Goal: Task Accomplishment & Management: Use online tool/utility

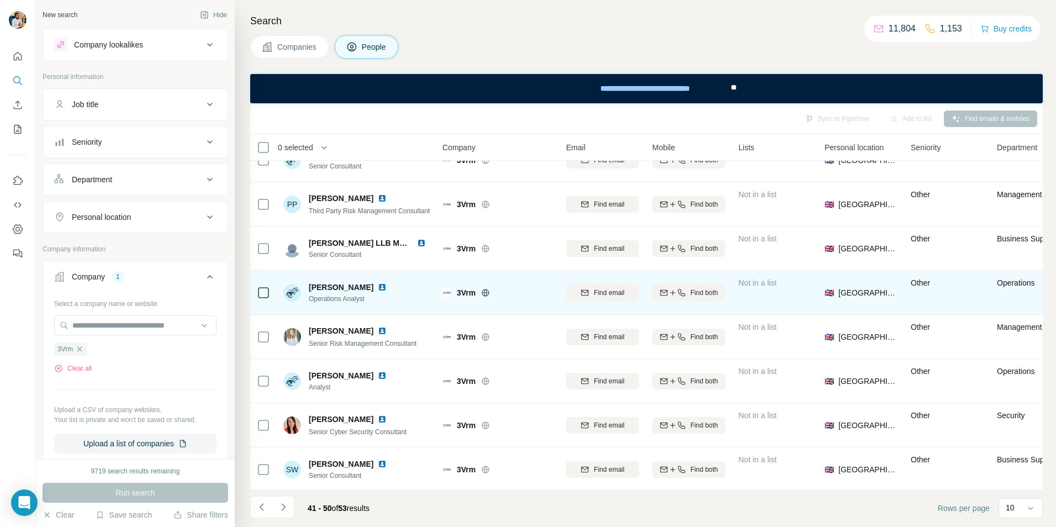
scroll to position [119, 0]
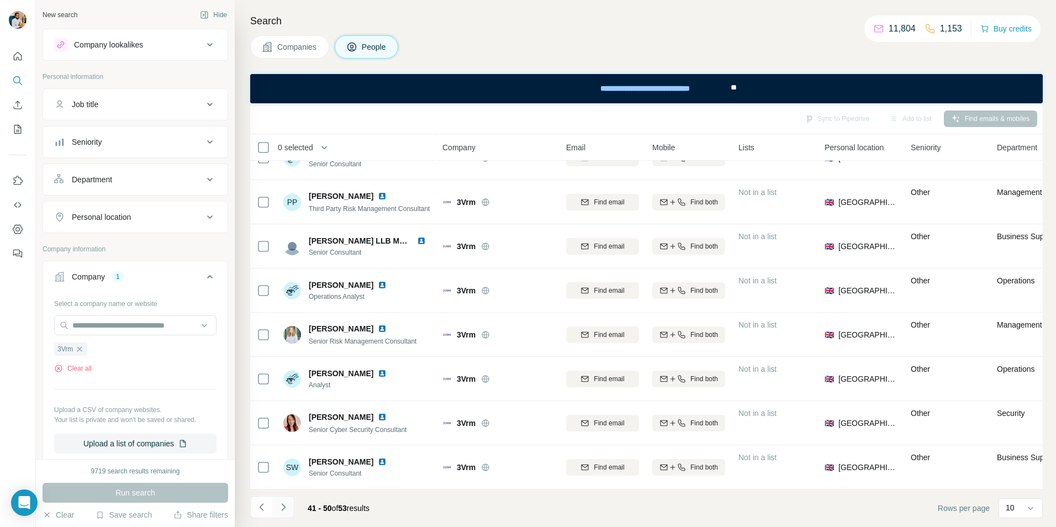
click at [280, 505] on icon "Navigate to next page" at bounding box center [283, 507] width 11 height 11
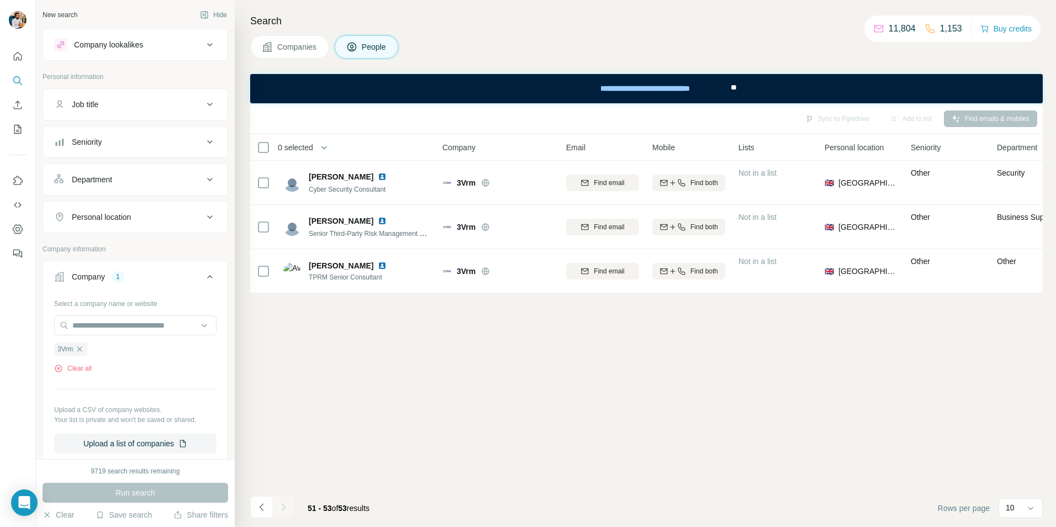
scroll to position [0, 0]
click at [268, 508] on button "Navigate to previous page" at bounding box center [261, 507] width 22 height 22
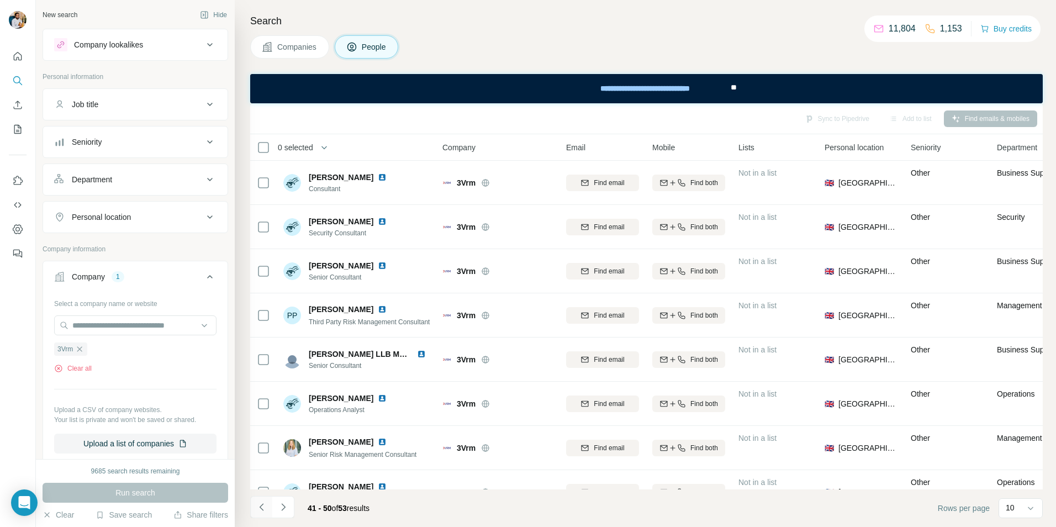
click at [259, 505] on icon "Navigate to previous page" at bounding box center [261, 507] width 11 height 11
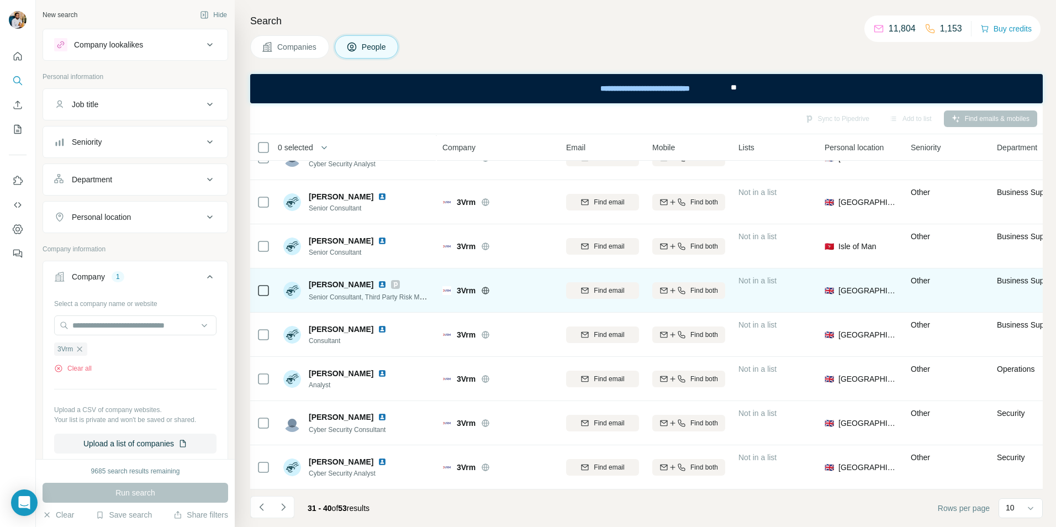
scroll to position [119, 0]
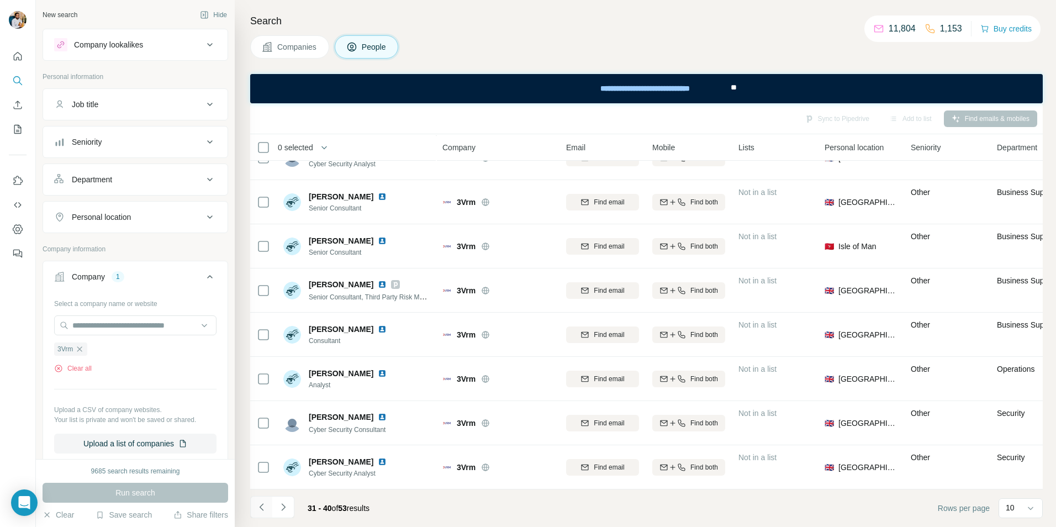
click at [262, 507] on icon "Navigate to previous page" at bounding box center [261, 507] width 11 height 11
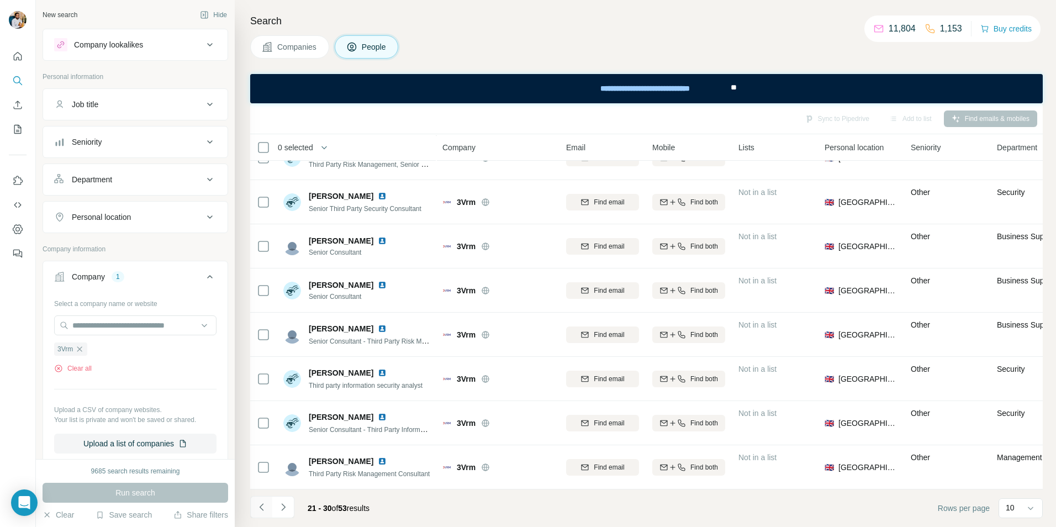
click at [257, 508] on icon "Navigate to previous page" at bounding box center [261, 507] width 11 height 11
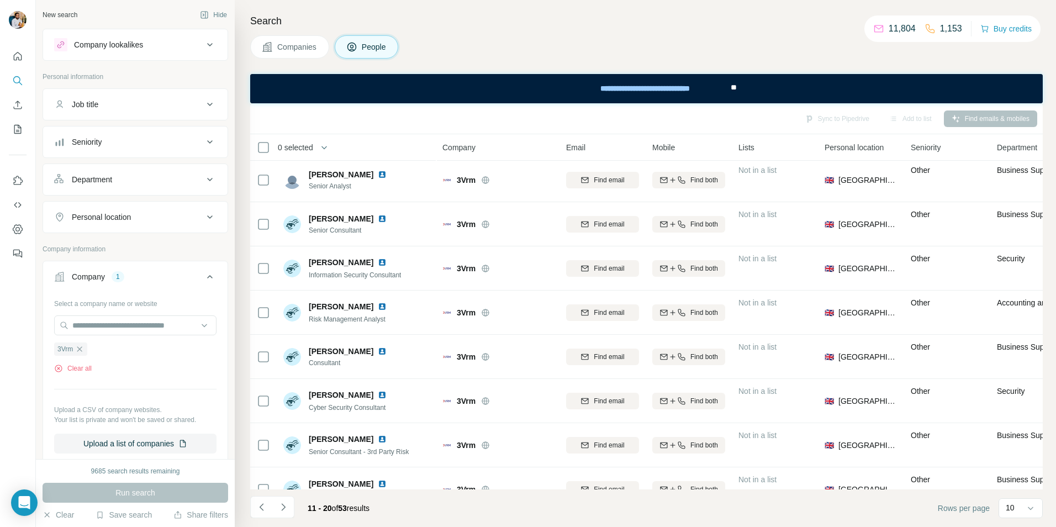
scroll to position [0, 0]
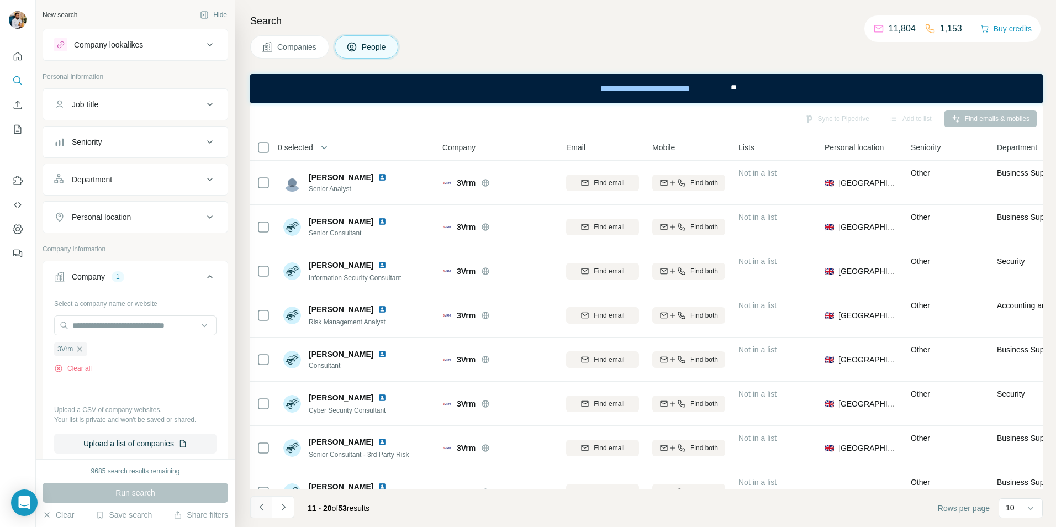
click at [265, 505] on icon "Navigate to previous page" at bounding box center [261, 507] width 11 height 11
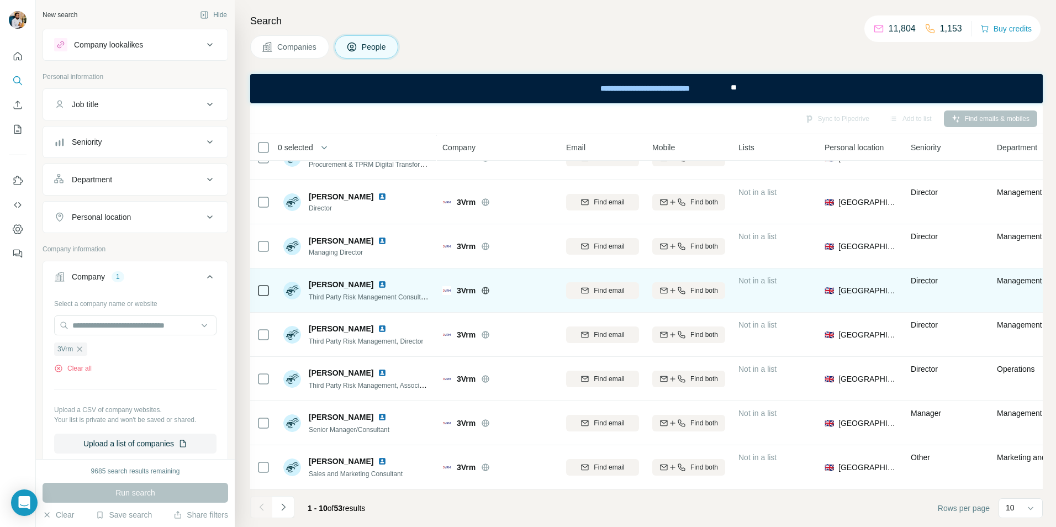
scroll to position [119, 0]
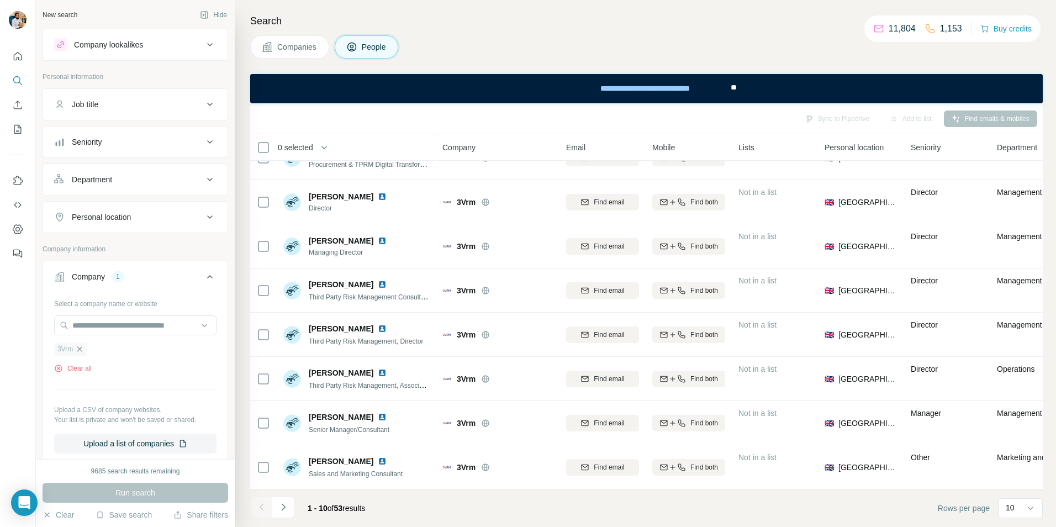
click at [78, 350] on icon "button" at bounding box center [79, 349] width 9 height 9
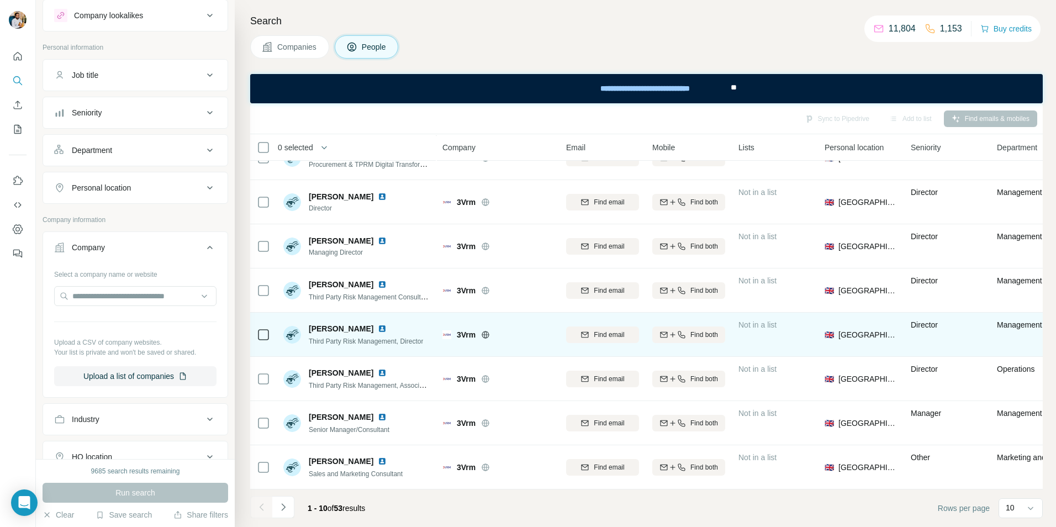
scroll to position [28, 0]
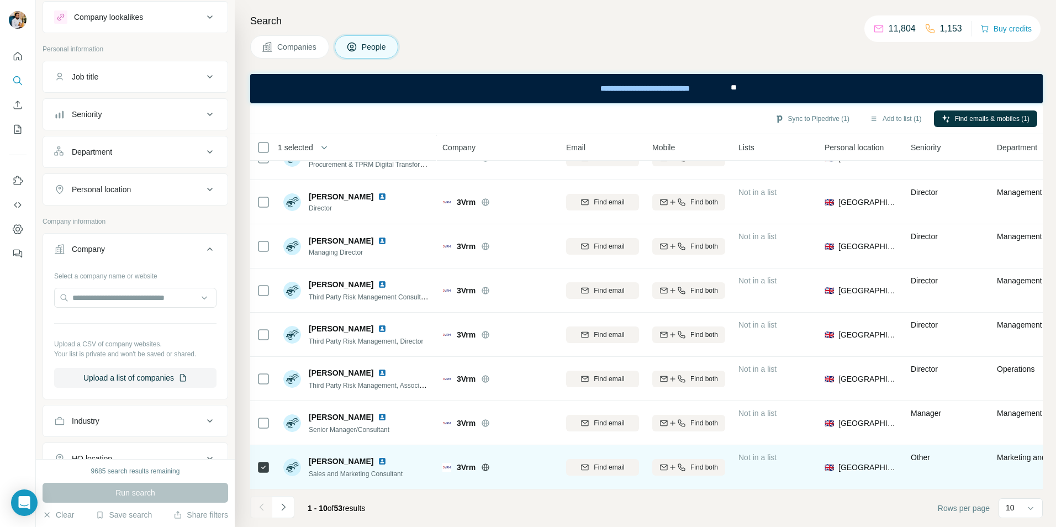
click at [347, 456] on span "[PERSON_NAME]" at bounding box center [341, 461] width 65 height 11
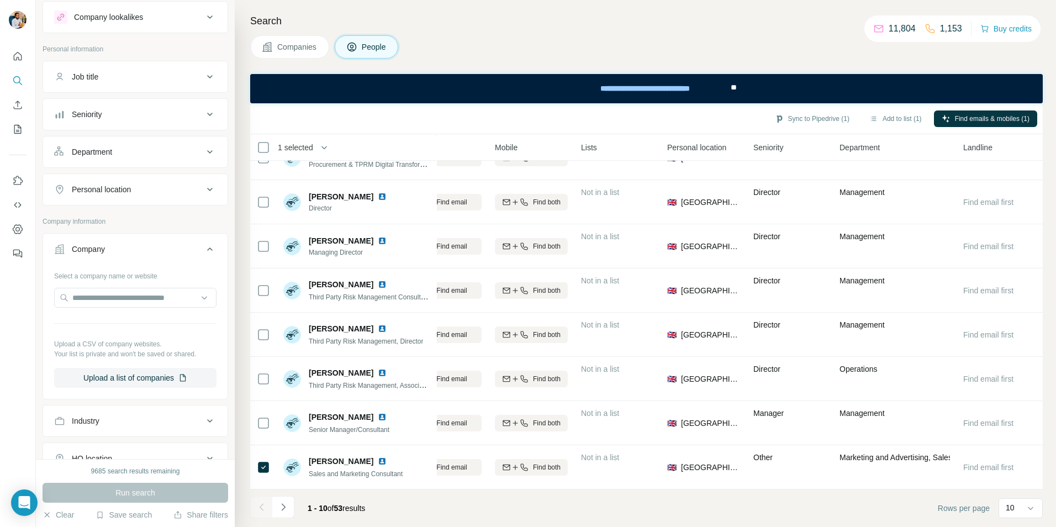
scroll to position [119, 0]
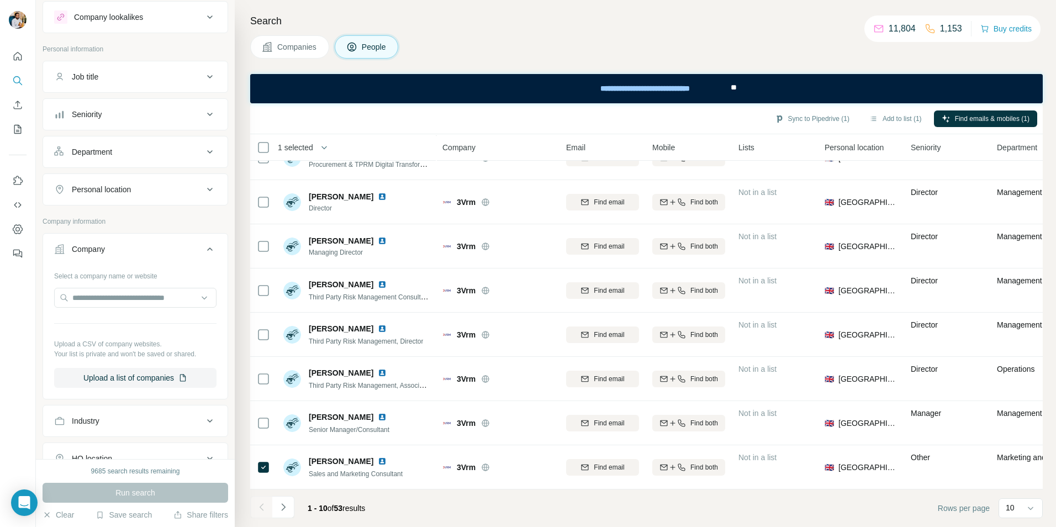
drag, startPoint x: 633, startPoint y: 35, endPoint x: 561, endPoint y: 35, distance: 71.3
click at [630, 33] on div "Search Companies People Sync to Pipedrive (1) Add to list (1) Find emails & mob…" at bounding box center [645, 263] width 821 height 527
drag, startPoint x: 302, startPoint y: 50, endPoint x: 308, endPoint y: 54, distance: 7.1
click at [302, 49] on span "Companies" at bounding box center [297, 46] width 40 height 11
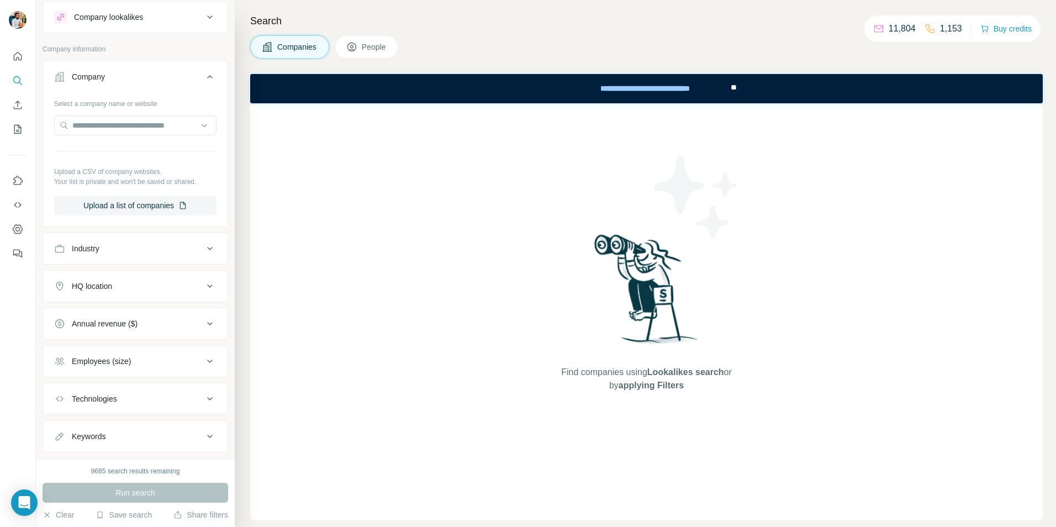
click at [373, 49] on span "People" at bounding box center [374, 46] width 25 height 11
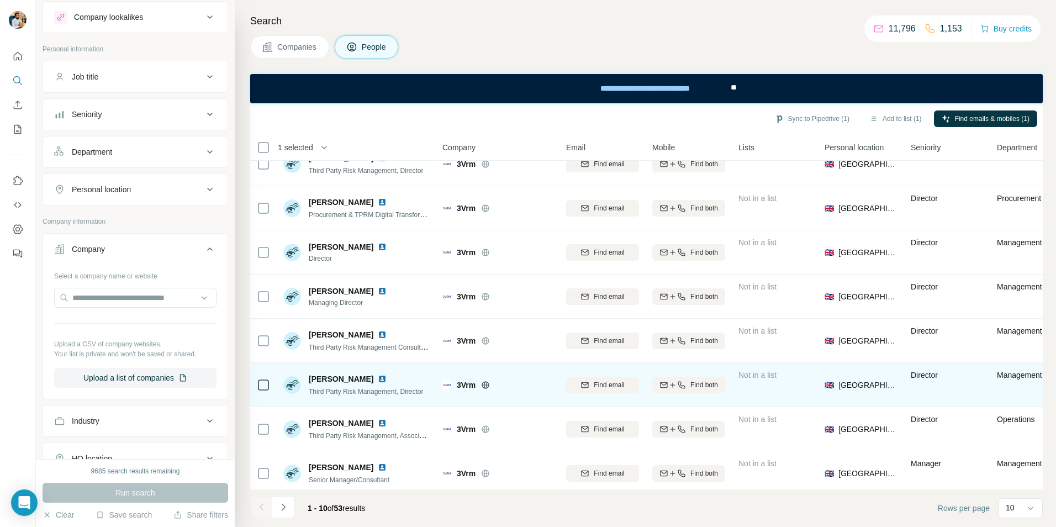
scroll to position [119, 0]
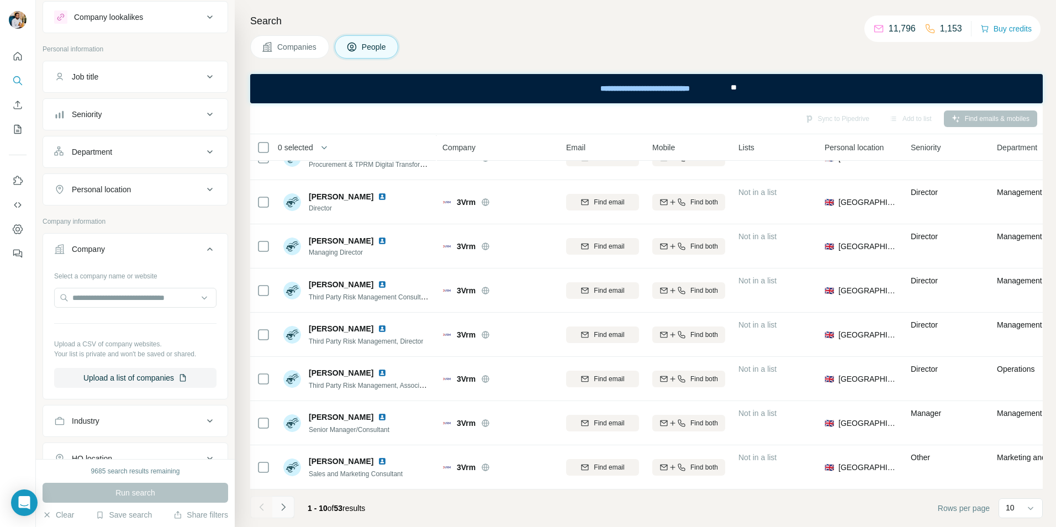
click at [286, 513] on button "Navigate to next page" at bounding box center [283, 507] width 22 height 22
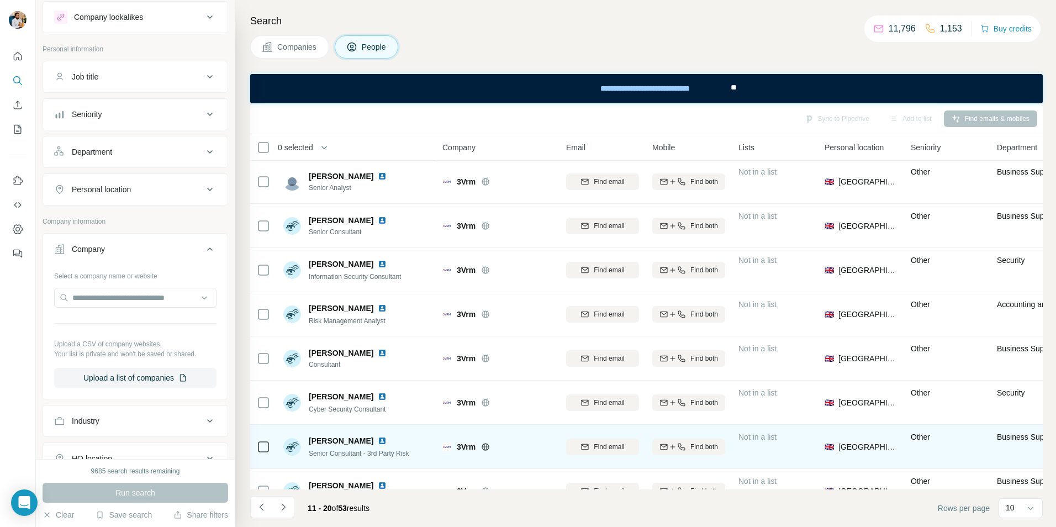
scroll to position [0, 0]
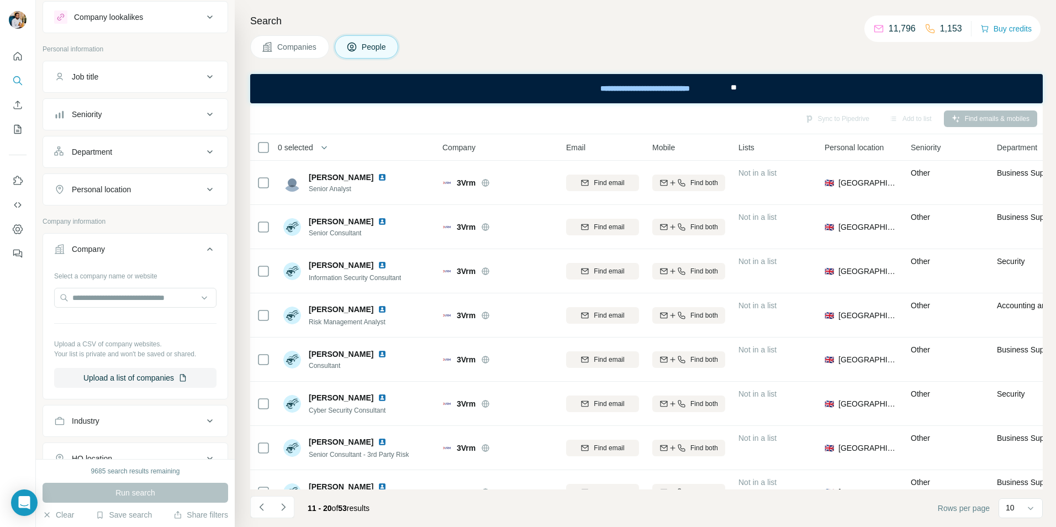
click at [143, 492] on div "Run search" at bounding box center [136, 493] width 186 height 20
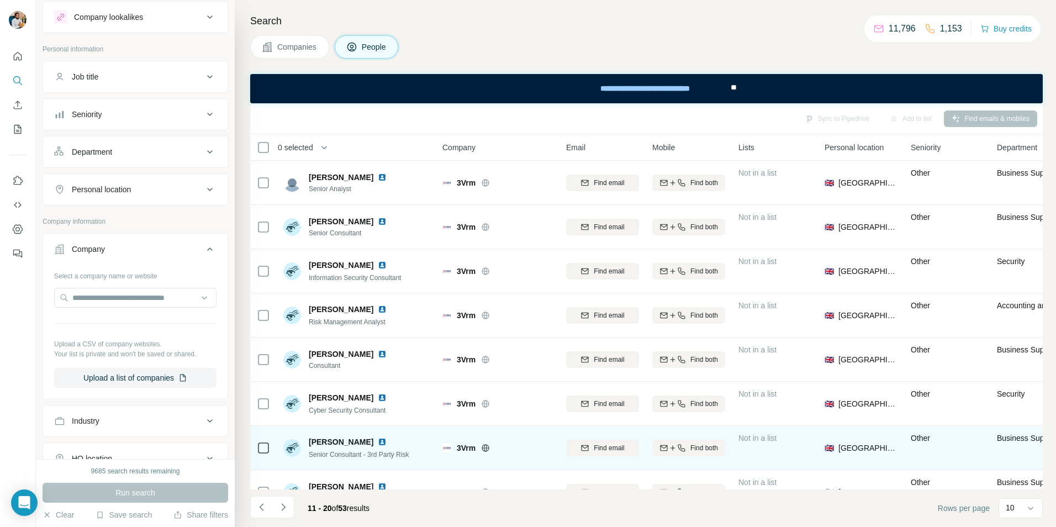
scroll to position [119, 0]
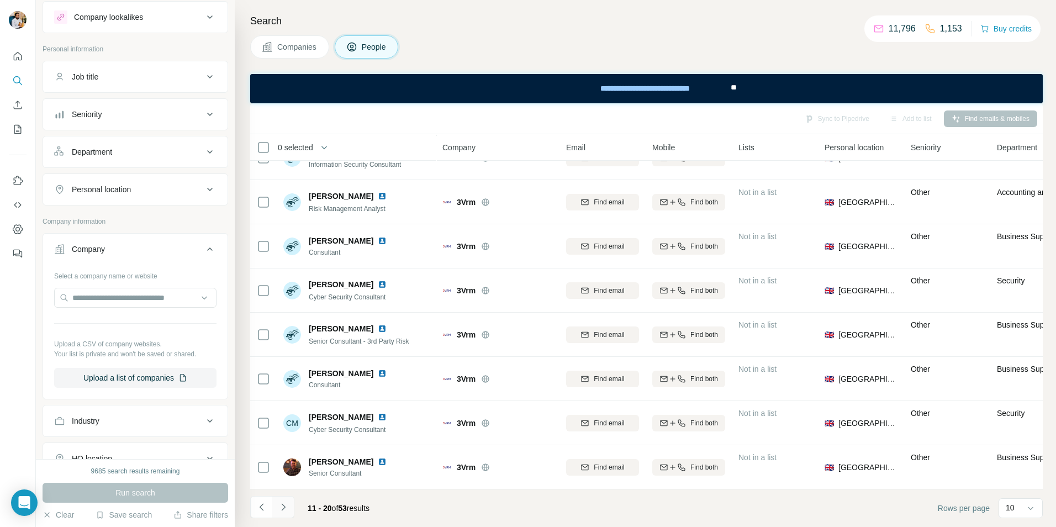
click at [282, 504] on icon "Navigate to next page" at bounding box center [283, 506] width 4 height 7
click at [251, 503] on button "Navigate to previous page" at bounding box center [261, 507] width 22 height 22
click at [260, 502] on icon "Navigate to previous page" at bounding box center [261, 507] width 11 height 11
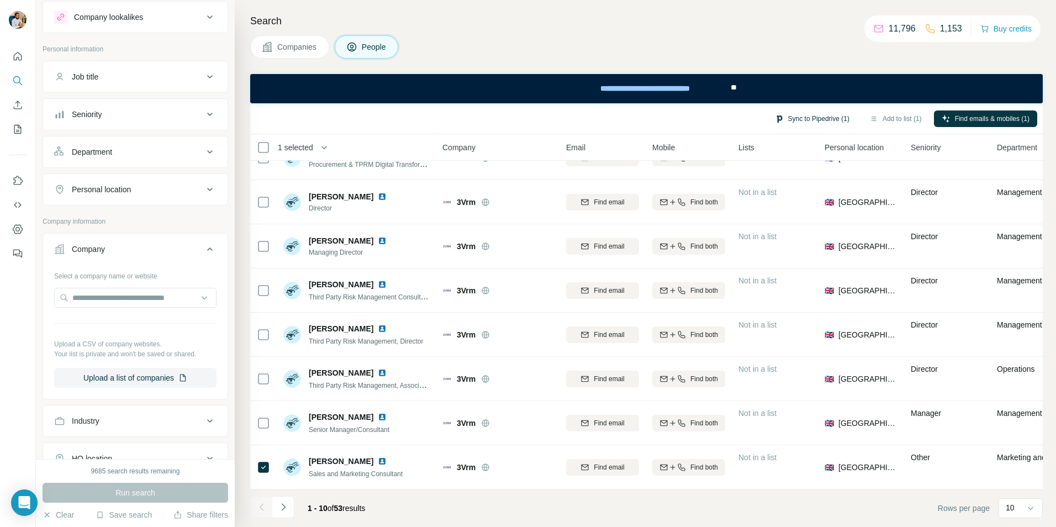
click at [831, 118] on button "Sync to Pipedrive (1)" at bounding box center [812, 118] width 90 height 17
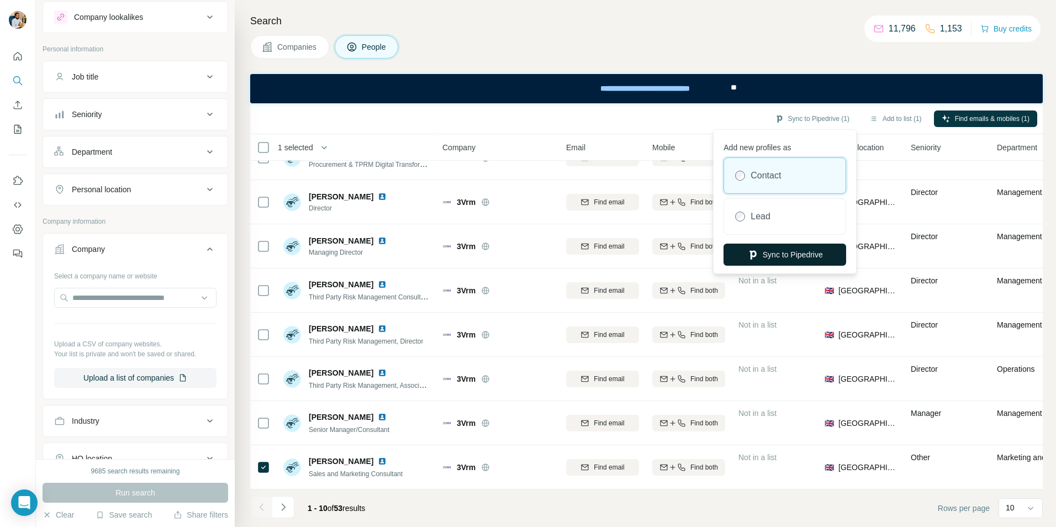
click at [772, 255] on button "Sync to Pipedrive" at bounding box center [785, 255] width 123 height 22
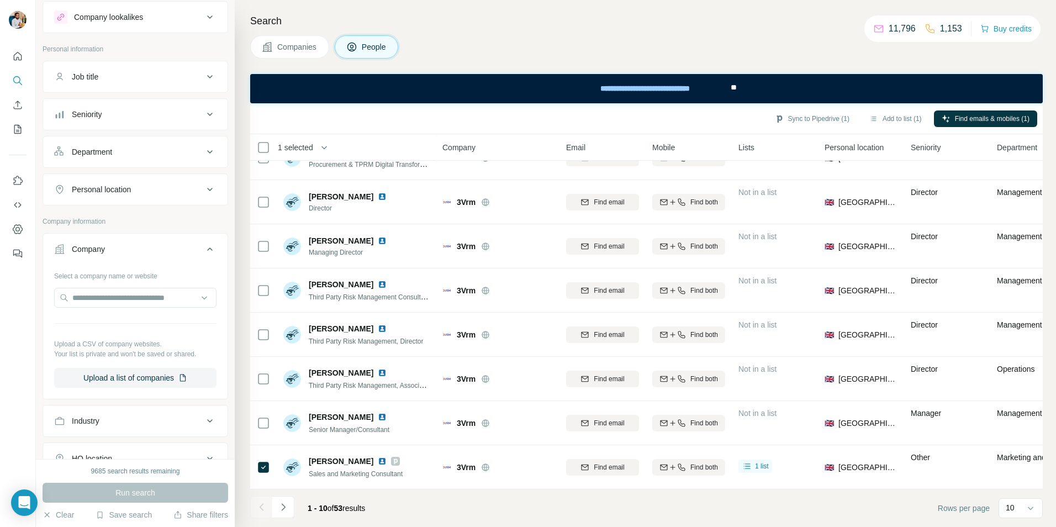
click at [468, 504] on footer "1 - 10 of 53 results Rows per page 10" at bounding box center [646, 508] width 793 height 38
click at [493, 507] on footer "1 - 10 of 53 results Rows per page 10" at bounding box center [646, 508] width 793 height 38
click at [580, 27] on h4 "Search" at bounding box center [646, 20] width 793 height 15
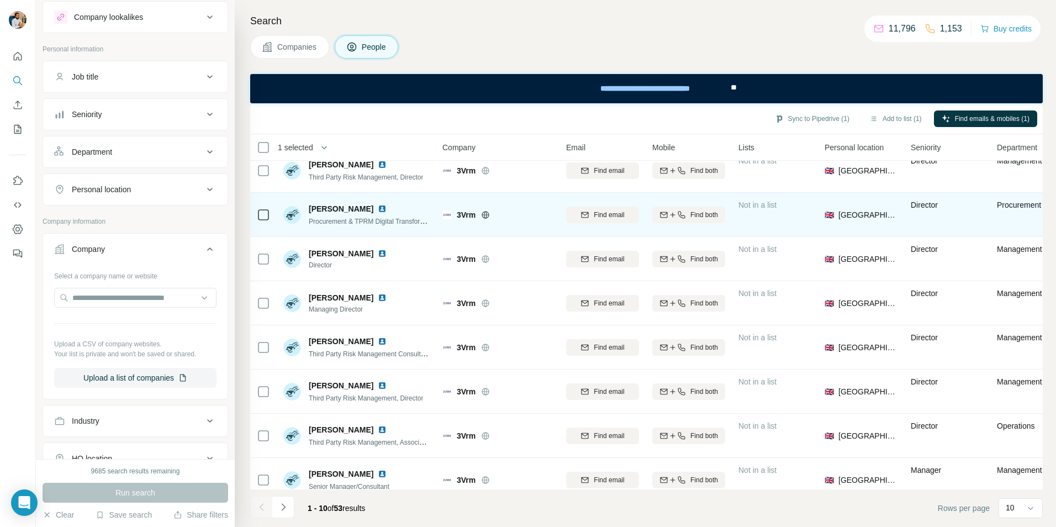
scroll to position [0, 0]
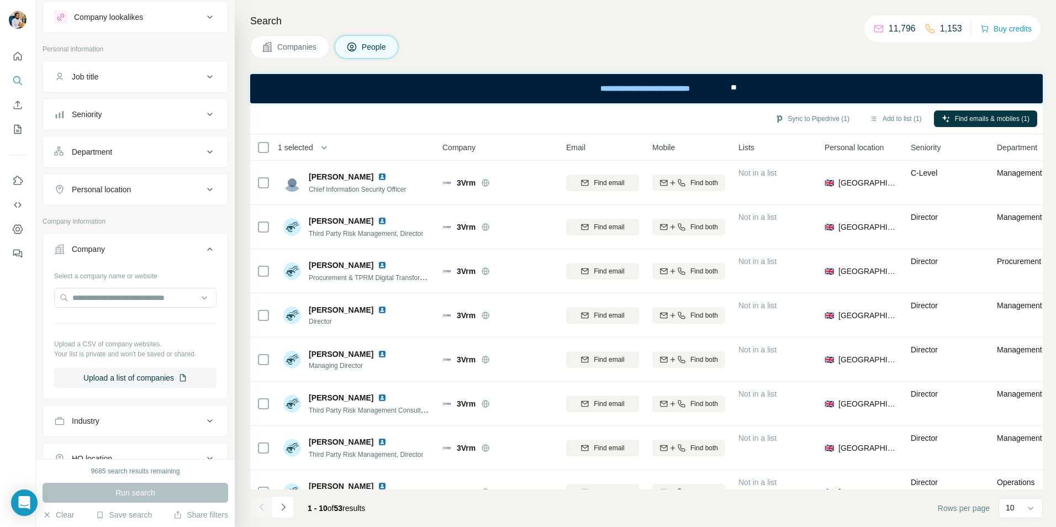
click at [480, 33] on div "Search Companies People Sync to Pipedrive (1) Add to list (1) Find emails & mob…" at bounding box center [645, 263] width 821 height 527
click at [12, 395] on div at bounding box center [18, 263] width 36 height 527
click at [7, 377] on div at bounding box center [18, 263] width 36 height 527
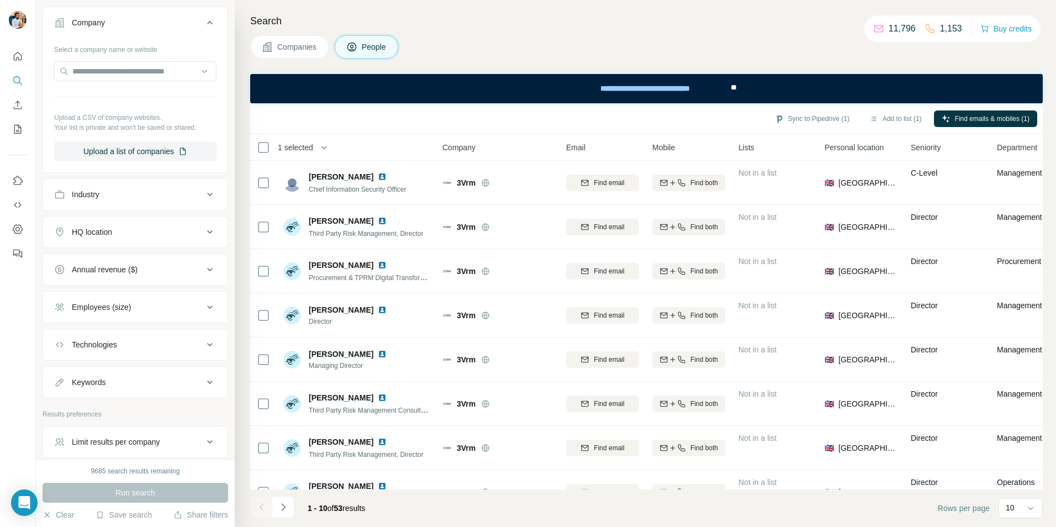
scroll to position [304, 0]
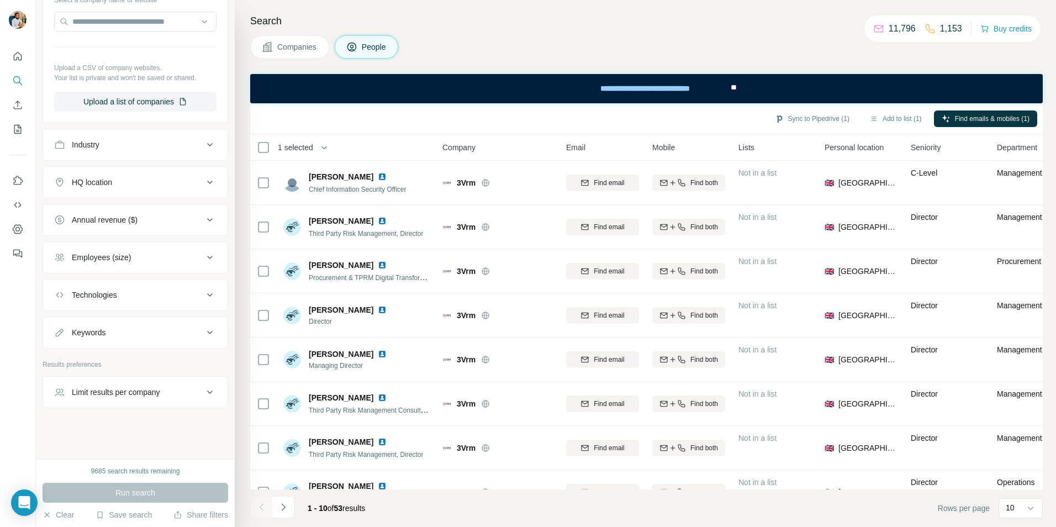
drag, startPoint x: 17, startPoint y: 369, endPoint x: 74, endPoint y: 382, distance: 58.3
click at [17, 369] on div at bounding box center [18, 263] width 36 height 527
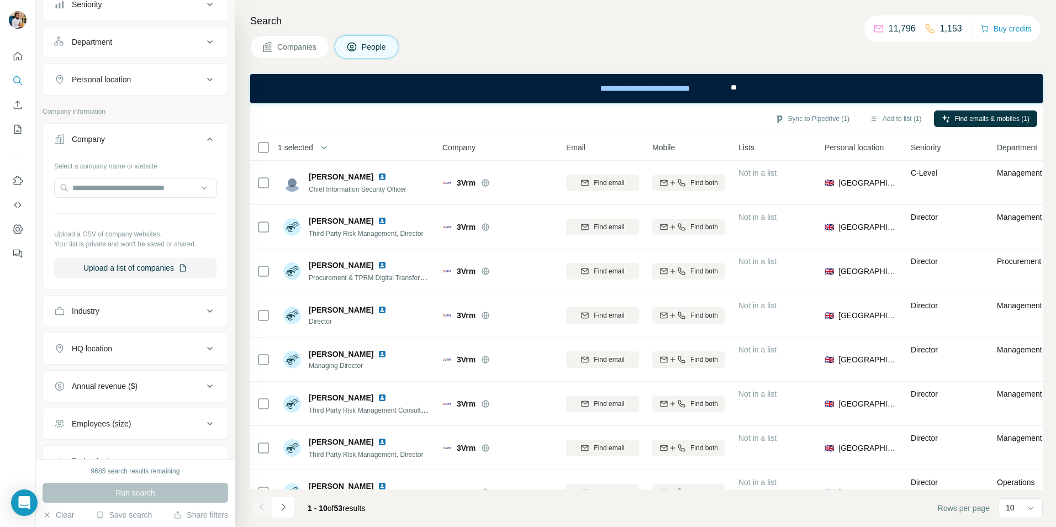
scroll to position [28, 0]
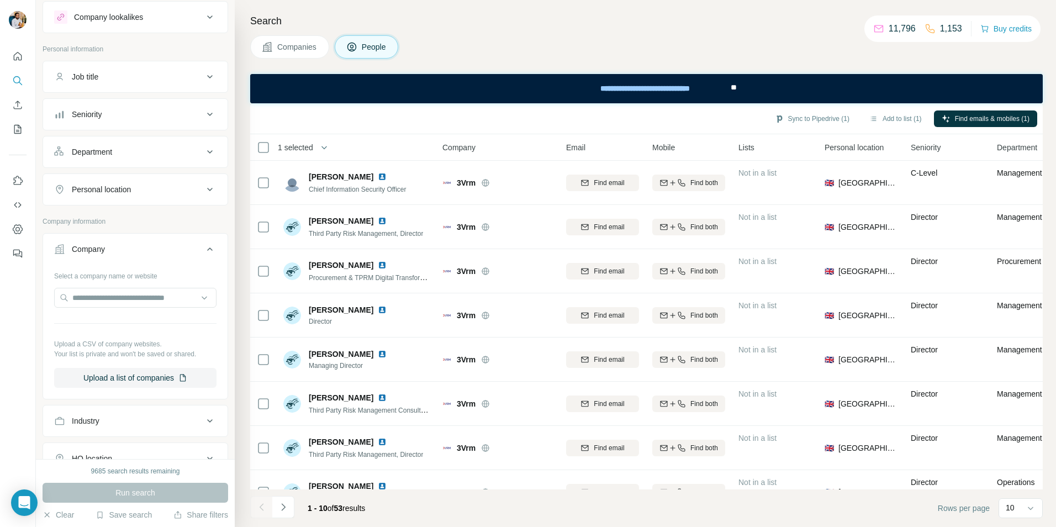
click at [119, 412] on button "Industry" at bounding box center [135, 421] width 185 height 27
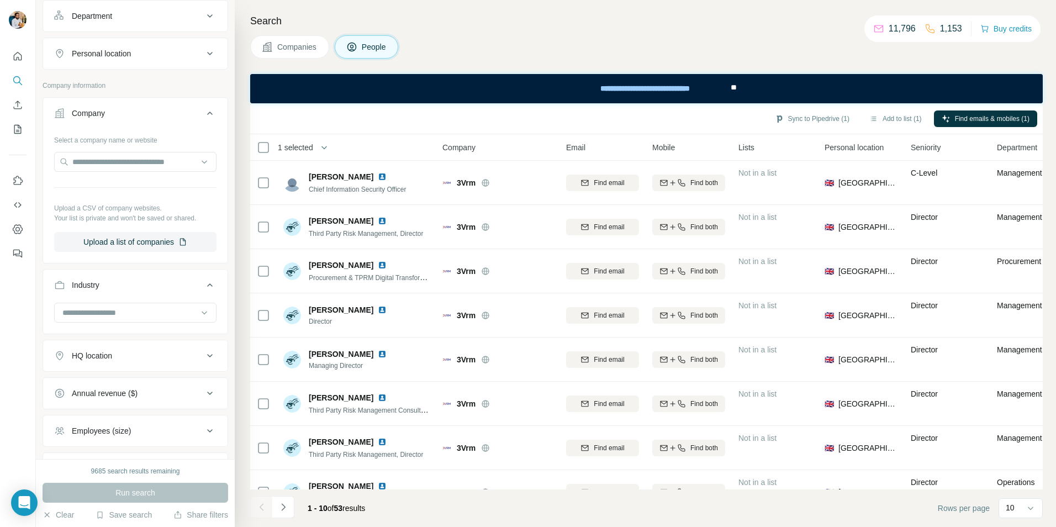
scroll to position [193, 0]
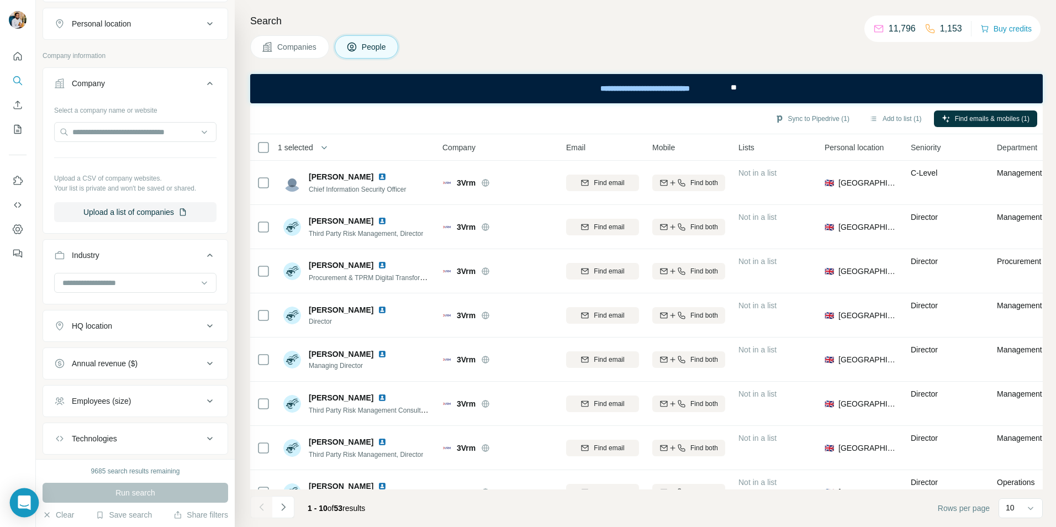
click at [18, 501] on icon "Open Intercom Messenger" at bounding box center [24, 503] width 14 height 14
click at [929, 56] on div "Companies People" at bounding box center [646, 46] width 793 height 23
click at [18, 208] on icon "Use Surfe API" at bounding box center [17, 204] width 11 height 11
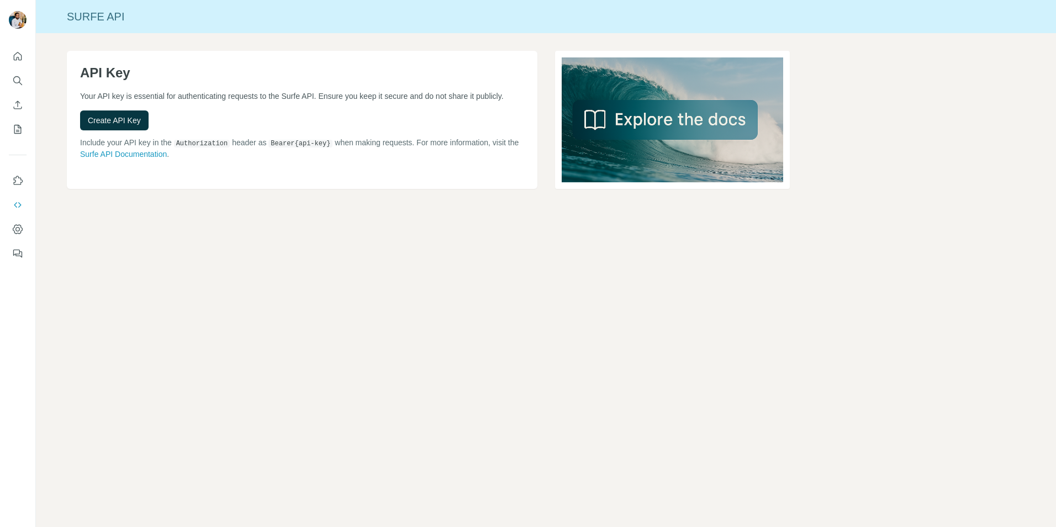
click at [129, 270] on div "Surfe API API Key Your API key is essential for authenticating requests to the …" at bounding box center [546, 263] width 1020 height 527
drag, startPoint x: 269, startPoint y: 323, endPoint x: 280, endPoint y: 322, distance: 11.1
click at [268, 324] on div "Surfe API API Key Your API key is essential for authenticating requests to the …" at bounding box center [546, 263] width 1020 height 527
click at [405, 333] on div "Surfe API API Key Your API key is essential for authenticating requests to the …" at bounding box center [546, 263] width 1020 height 527
click at [634, 124] on img at bounding box center [672, 120] width 235 height 138
